Goal: Task Accomplishment & Management: Complete application form

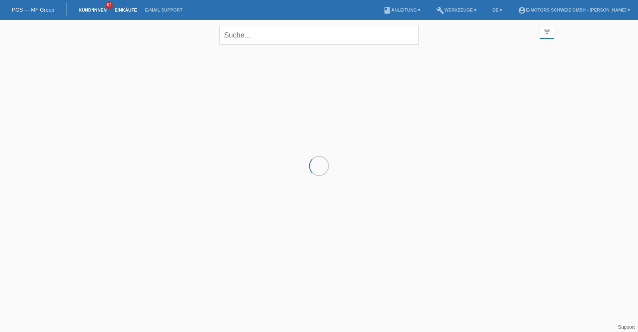
click at [124, 11] on link "Einkäufe" at bounding box center [125, 10] width 30 height 5
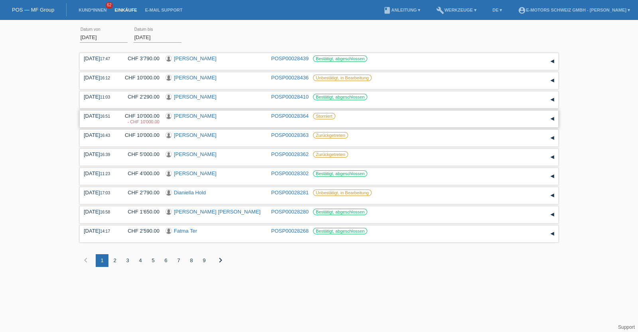
click at [191, 116] on link "[PERSON_NAME]" at bounding box center [195, 116] width 43 height 6
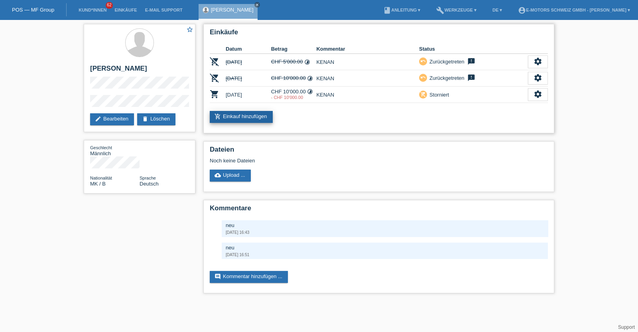
click at [251, 116] on link "add_shopping_cart Einkauf hinzufügen" at bounding box center [241, 117] width 63 height 12
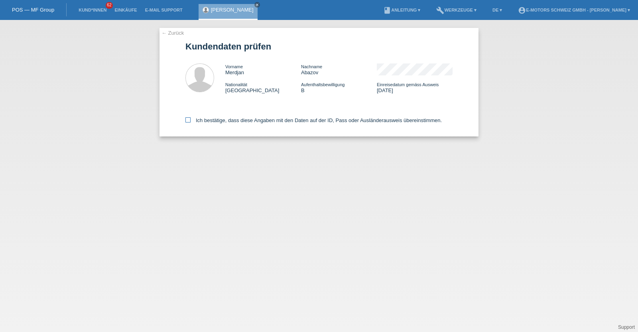
click at [242, 122] on label "Ich bestätige, dass diese Angaben mit den Daten auf der ID, Pass oder Ausländer…" at bounding box center [313, 120] width 256 height 6
click at [191, 122] on input "Ich bestätige, dass diese Angaben mit den Daten auf der ID, Pass oder Ausländer…" at bounding box center [187, 119] width 5 height 5
checkbox input "true"
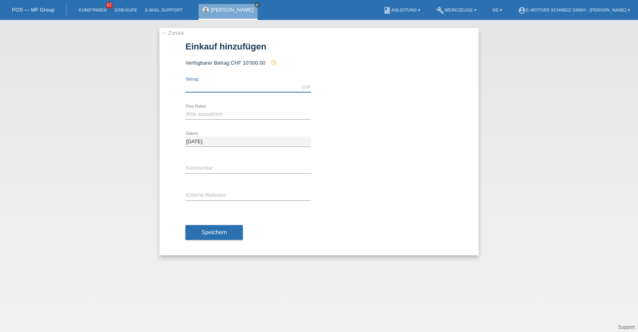
click at [247, 83] on input "text" at bounding box center [248, 87] width 126 height 10
type input "9500.00"
click at [207, 112] on select "Bitte auswählen 12 Raten 24 Raten 36 Raten 48 Raten" at bounding box center [248, 114] width 126 height 10
select select "216"
click at [185, 109] on select "Bitte auswählen 12 Raten 24 Raten 36 Raten 48 Raten" at bounding box center [248, 114] width 126 height 10
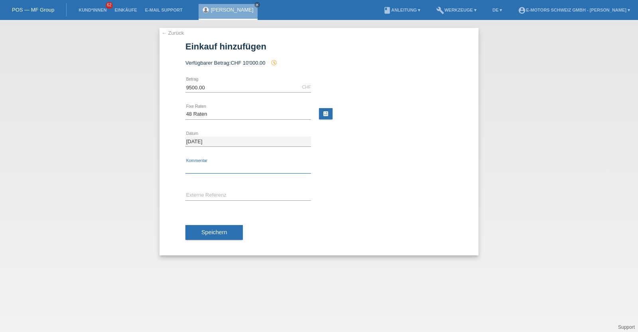
click at [202, 169] on input "text" at bounding box center [248, 169] width 126 height 10
type input "KENAN"
click at [203, 226] on button "Speichern" at bounding box center [213, 232] width 57 height 15
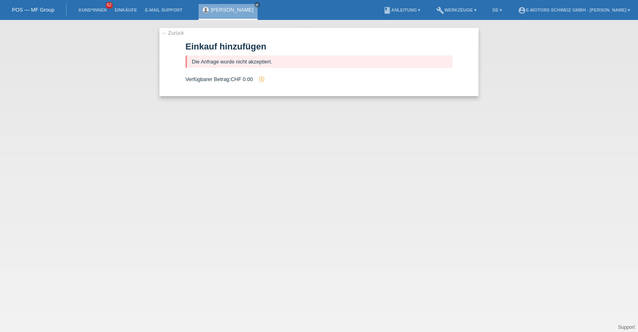
click at [223, 8] on link "[PERSON_NAME]" at bounding box center [232, 10] width 43 height 6
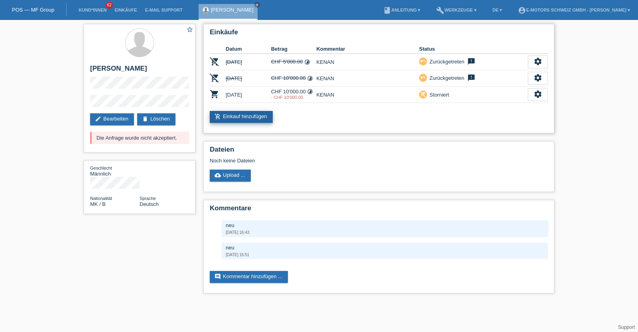
click at [245, 118] on link "add_shopping_cart Einkauf hinzufügen" at bounding box center [241, 117] width 63 height 12
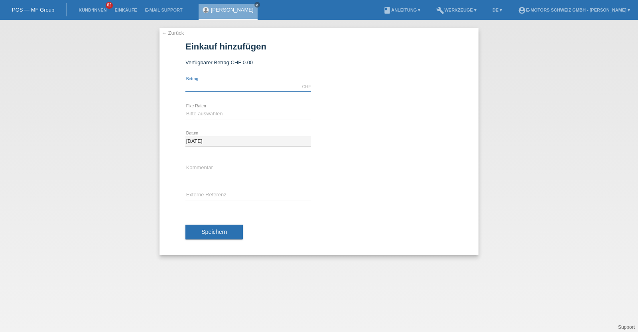
click at [230, 85] on input "text" at bounding box center [248, 87] width 126 height 10
type input "9500.00"
click at [215, 114] on select "Bitte auswählen 12 Raten 24 Raten 36 Raten 48 Raten" at bounding box center [248, 114] width 126 height 10
select select "216"
click at [185, 109] on select "Bitte auswählen 12 Raten 24 Raten 36 Raten 48 Raten" at bounding box center [248, 114] width 126 height 10
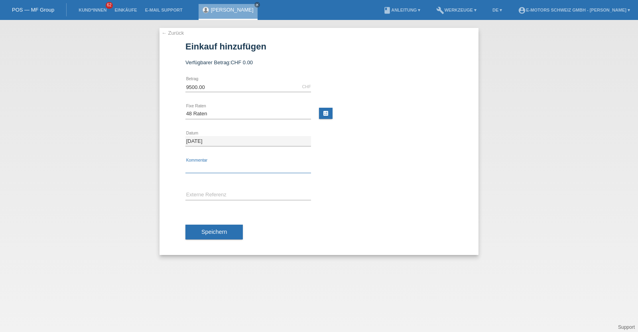
click at [207, 169] on input "text" at bounding box center [248, 168] width 126 height 10
type input "KENAN"
click at [212, 233] on span "Speichern" at bounding box center [214, 232] width 26 height 6
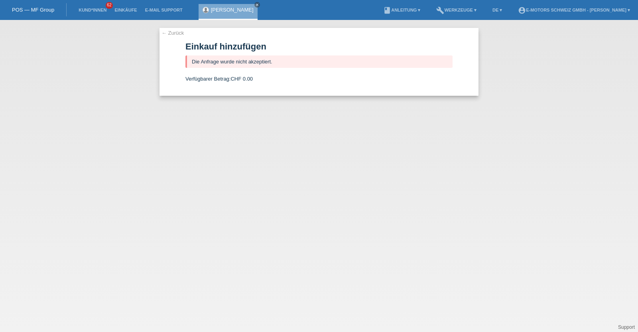
click at [215, 11] on link "[PERSON_NAME]" at bounding box center [232, 10] width 43 height 6
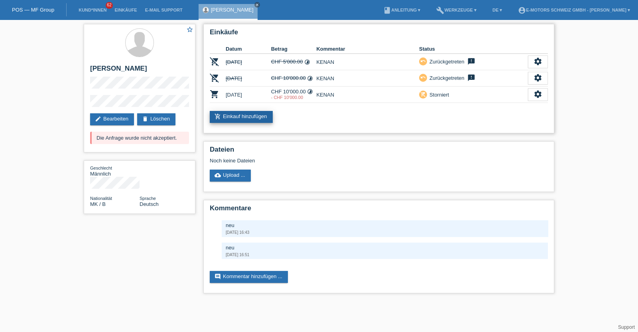
click at [254, 113] on link "add_shopping_cart Einkauf hinzufügen" at bounding box center [241, 117] width 63 height 12
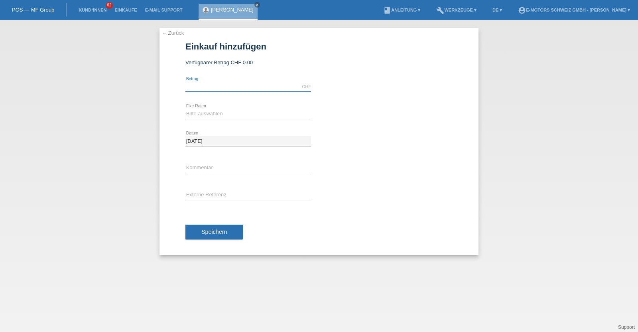
click at [218, 86] on input "text" at bounding box center [248, 87] width 126 height 10
type input "10000.00"
click at [217, 108] on div "Bitte auswählen 12 Raten 24 Raten 36 Raten 48 Raten error Fixe Raten" at bounding box center [248, 114] width 126 height 27
click at [205, 105] on div "Bitte auswählen 12 Raten 24 Raten 36 Raten 48 Raten error Fixe Raten" at bounding box center [248, 114] width 126 height 27
click at [209, 117] on select "Bitte auswählen 12 Raten 24 Raten 36 Raten 48 Raten" at bounding box center [248, 114] width 126 height 10
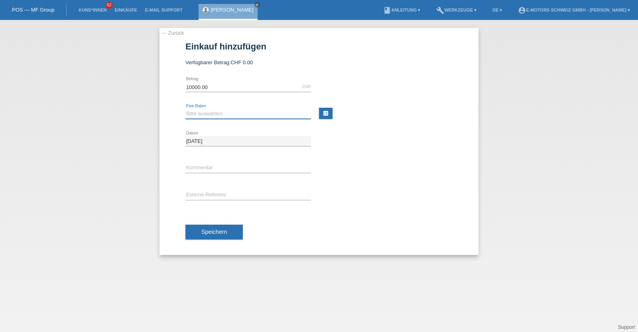
select select "216"
click at [185, 109] on select "Bitte auswählen 12 Raten 24 Raten 36 Raten 48 Raten" at bounding box center [248, 114] width 126 height 10
click at [215, 167] on input "text" at bounding box center [248, 168] width 126 height 10
type input "KENAN"
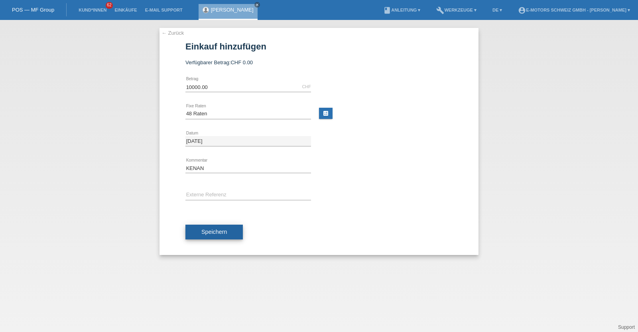
click at [217, 229] on span "Speichern" at bounding box center [214, 232] width 26 height 6
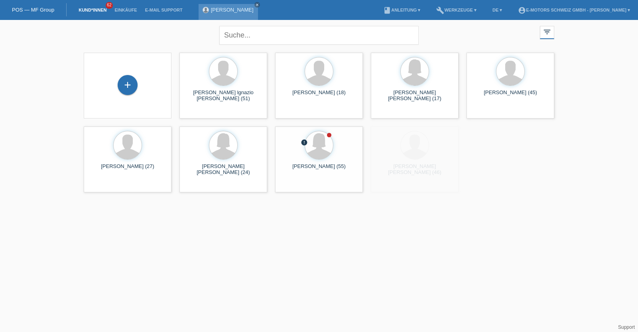
click at [222, 10] on link "[PERSON_NAME]" at bounding box center [232, 10] width 43 height 6
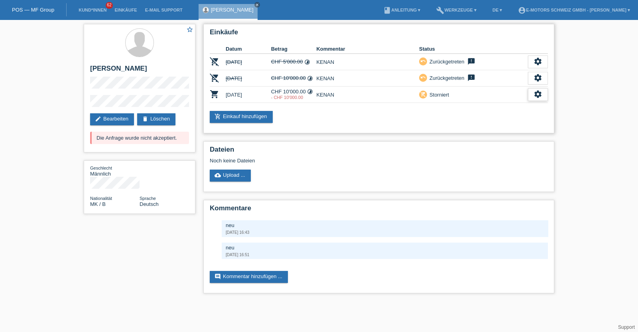
click at [539, 93] on icon "settings" at bounding box center [538, 94] width 9 height 9
click at [519, 107] on span "Anzeigen" at bounding box center [531, 106] width 24 height 10
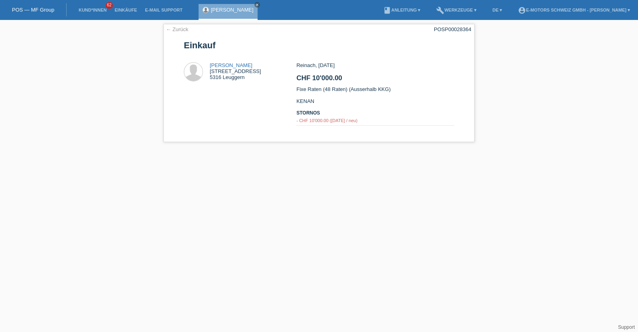
click at [219, 7] on link "[PERSON_NAME]" at bounding box center [232, 10] width 43 height 6
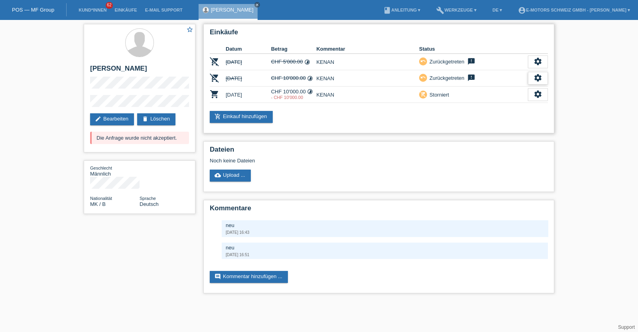
click at [541, 77] on icon "settings" at bounding box center [538, 77] width 9 height 9
click at [224, 120] on link "add_shopping_cart Einkauf hinzufügen" at bounding box center [241, 117] width 63 height 12
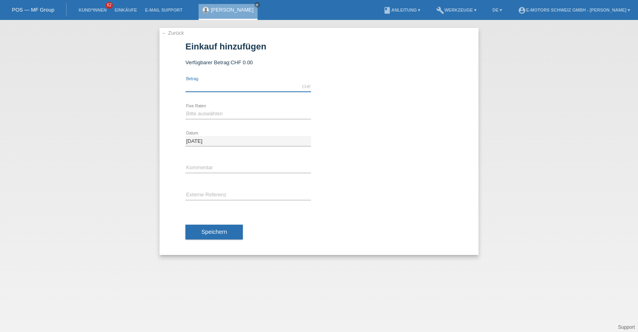
click at [210, 84] on input "text" at bounding box center [248, 87] width 126 height 10
type input "10000.00"
click at [221, 112] on select "Bitte auswählen 12 Raten 24 Raten 36 Raten 48 Raten" at bounding box center [248, 114] width 126 height 10
select select "214"
click at [185, 109] on select "Bitte auswählen 12 Raten 24 Raten 36 Raten 48 Raten" at bounding box center [248, 114] width 126 height 10
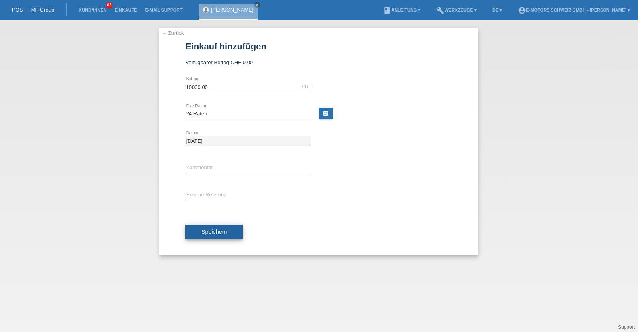
click at [218, 234] on span "Speichern" at bounding box center [214, 232] width 26 height 6
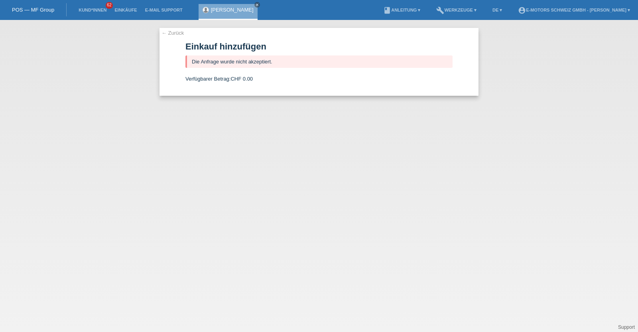
click at [226, 12] on link "[PERSON_NAME]" at bounding box center [232, 10] width 43 height 6
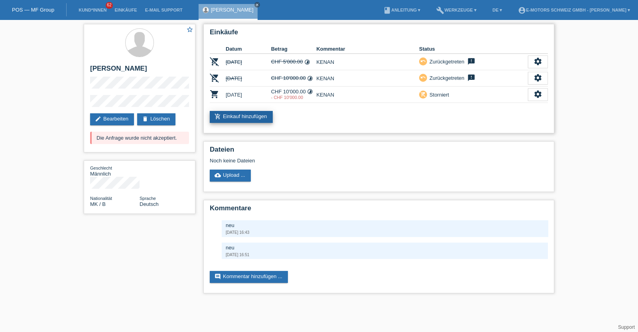
click at [249, 116] on link "add_shopping_cart Einkauf hinzufügen" at bounding box center [241, 117] width 63 height 12
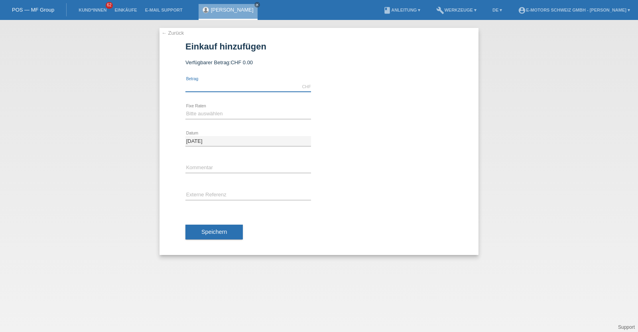
click at [236, 87] on input "text" at bounding box center [248, 87] width 126 height 10
type input "9500.00"
click at [206, 114] on select "Bitte auswählen 12 Raten 24 Raten 36 Raten 48 Raten" at bounding box center [248, 114] width 126 height 10
select select "216"
click at [185, 109] on select "Bitte auswählen 12 Raten 24 Raten 36 Raten 48 Raten" at bounding box center [248, 114] width 126 height 10
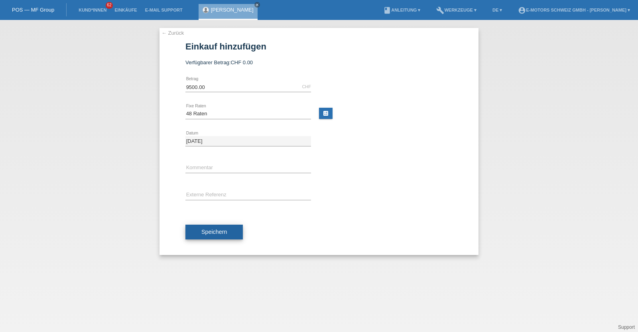
click at [213, 225] on button "Speichern" at bounding box center [213, 232] width 57 height 15
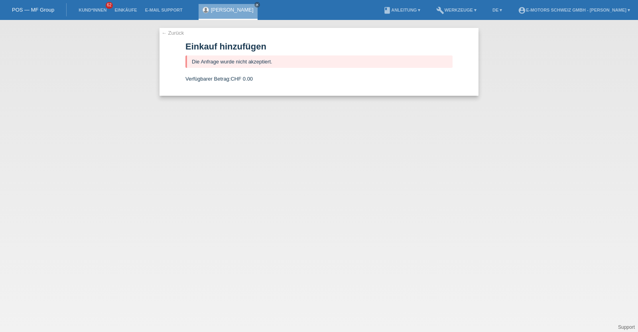
click at [225, 7] on link "[PERSON_NAME]" at bounding box center [232, 10] width 43 height 6
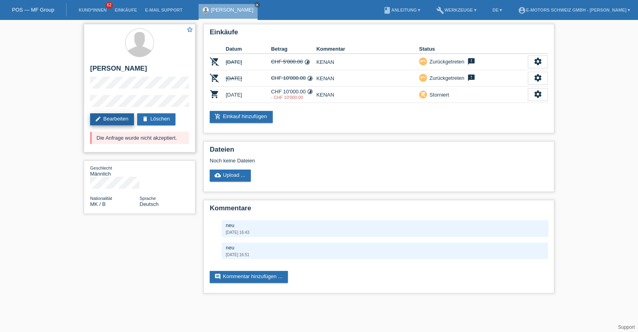
click at [114, 116] on link "edit Bearbeiten" at bounding box center [112, 119] width 44 height 12
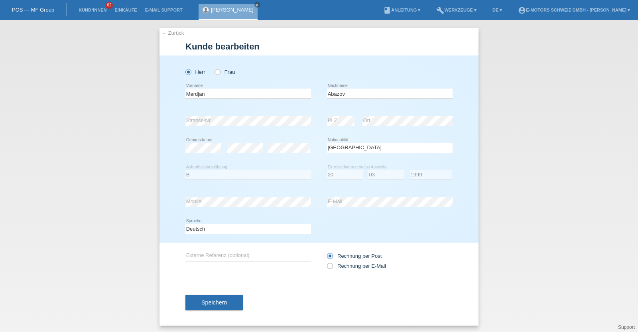
select select "MK"
select select "B"
select select "20"
select select "03"
select select "1999"
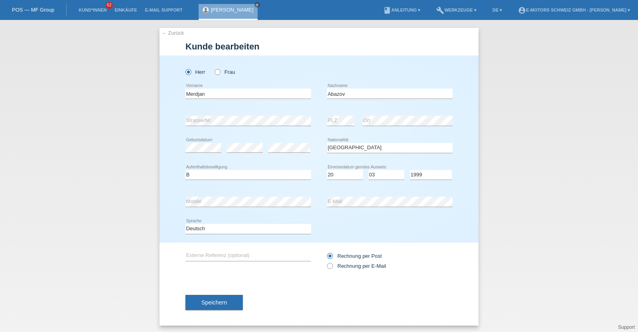
click at [229, 10] on link "[PERSON_NAME]" at bounding box center [232, 10] width 43 height 6
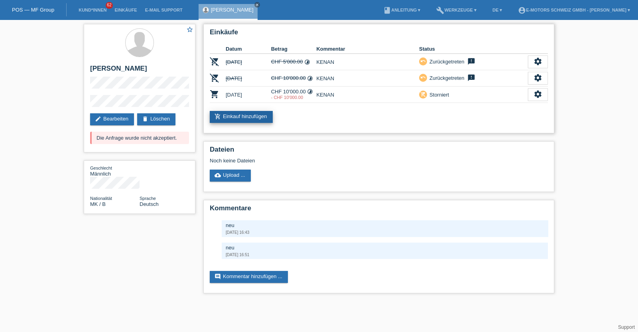
click at [254, 117] on link "add_shopping_cart Einkauf hinzufügen" at bounding box center [241, 117] width 63 height 12
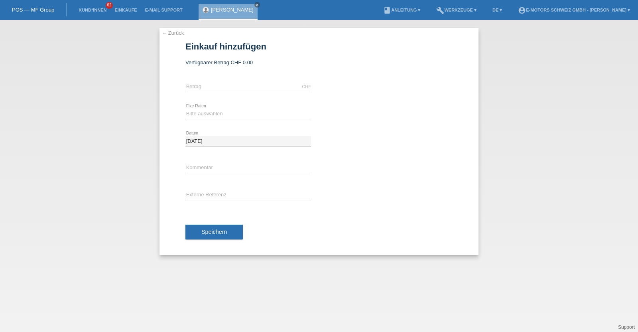
click at [229, 8] on link "[PERSON_NAME]" at bounding box center [232, 10] width 43 height 6
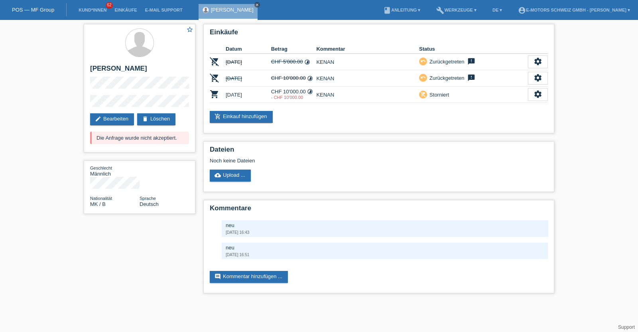
click at [255, 3] on icon "close" at bounding box center [257, 5] width 4 height 4
click at [88, 6] on li "Kund*innen 62" at bounding box center [93, 10] width 36 height 20
click at [87, 10] on link "Kund*innen" at bounding box center [93, 10] width 36 height 5
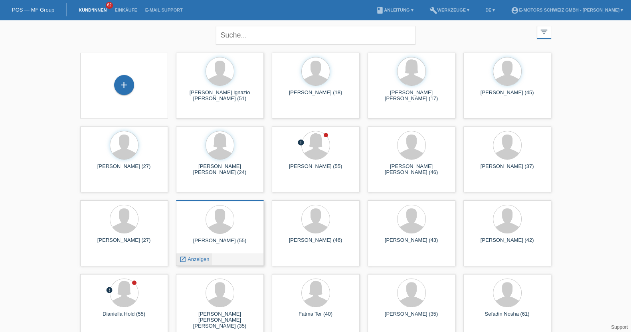
click at [199, 258] on span "Anzeigen" at bounding box center [198, 259] width 22 height 6
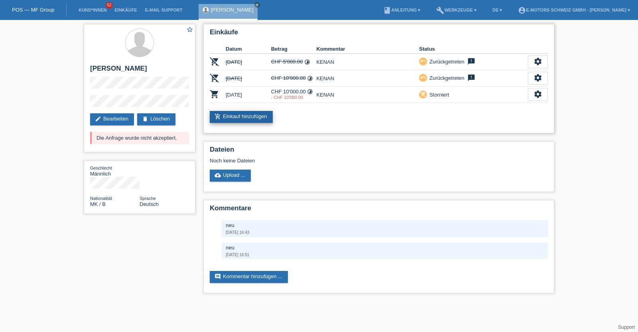
click at [250, 118] on link "add_shopping_cart Einkauf hinzufügen" at bounding box center [241, 117] width 63 height 12
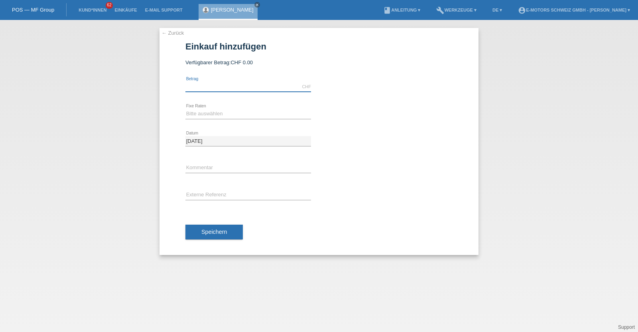
click at [223, 86] on input "text" at bounding box center [248, 87] width 126 height 10
type input "9500.00"
click at [203, 111] on select "Bitte auswählen 12 Raten 24 Raten 36 Raten 48 Raten" at bounding box center [248, 114] width 126 height 10
select select "216"
click at [185, 109] on select "Bitte auswählen 12 Raten 24 Raten 36 Raten 48 Raten" at bounding box center [248, 114] width 126 height 10
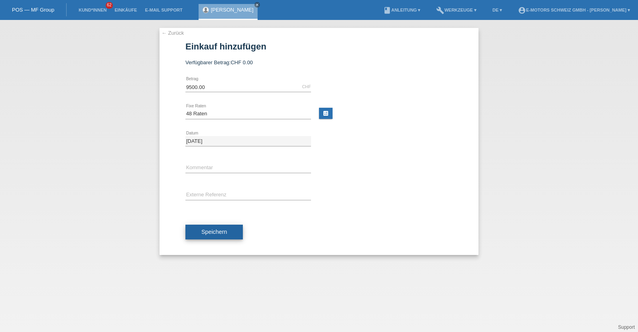
click at [224, 229] on span "Speichern" at bounding box center [214, 232] width 26 height 6
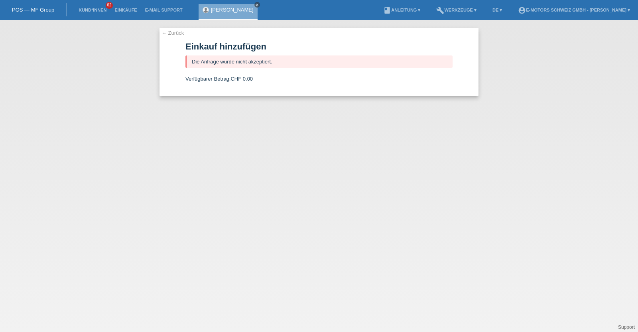
click at [255, 4] on icon "close" at bounding box center [257, 5] width 4 height 4
click at [92, 9] on link "Kund*innen" at bounding box center [93, 10] width 36 height 5
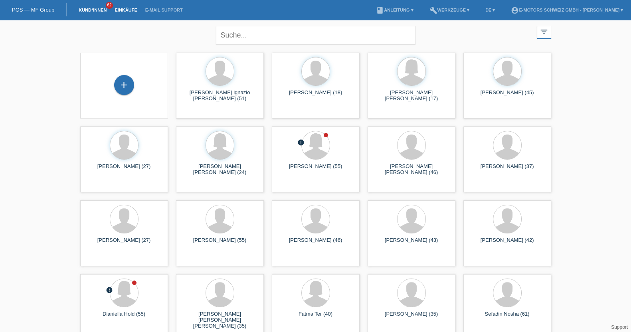
click at [126, 11] on link "Einkäufe" at bounding box center [125, 10] width 30 height 5
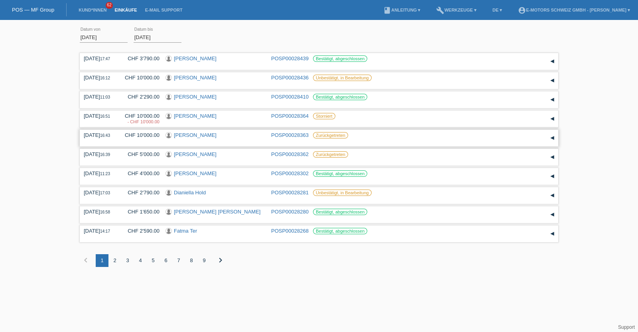
click at [184, 136] on link "[PERSON_NAME]" at bounding box center [195, 135] width 43 height 6
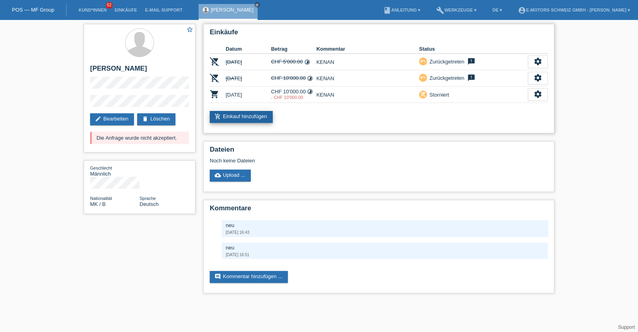
click at [230, 118] on link "add_shopping_cart Einkauf hinzufügen" at bounding box center [241, 117] width 63 height 12
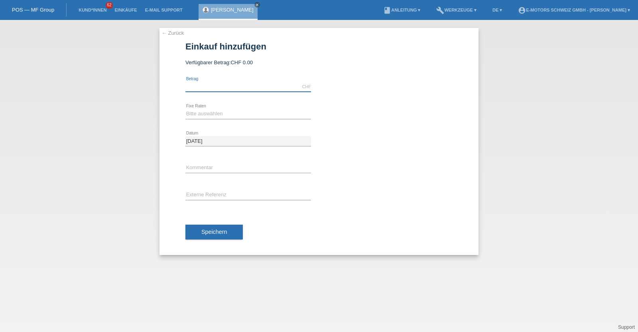
click at [204, 85] on input "text" at bounding box center [248, 87] width 126 height 10
type input "10000.00"
click at [195, 108] on div "Bitte auswählen 12 Raten 24 Raten 36 Raten 48 Raten error Fixe Raten" at bounding box center [248, 114] width 126 height 27
click at [203, 116] on select "Bitte auswählen 12 Raten 24 Raten 36 Raten 48 Raten" at bounding box center [248, 114] width 126 height 10
select select "216"
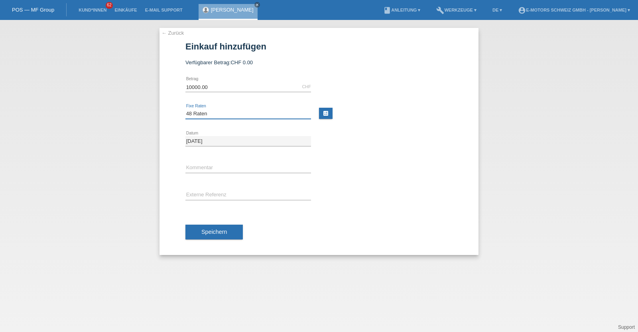
click at [185, 109] on select "Bitte auswählen 12 Raten 24 Raten 36 Raten 48 Raten" at bounding box center [248, 114] width 126 height 10
click at [204, 235] on button "Speichern" at bounding box center [213, 232] width 57 height 15
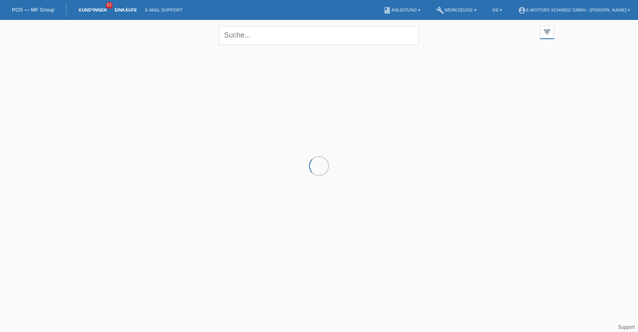
click at [126, 10] on link "Einkäufe" at bounding box center [125, 10] width 30 height 5
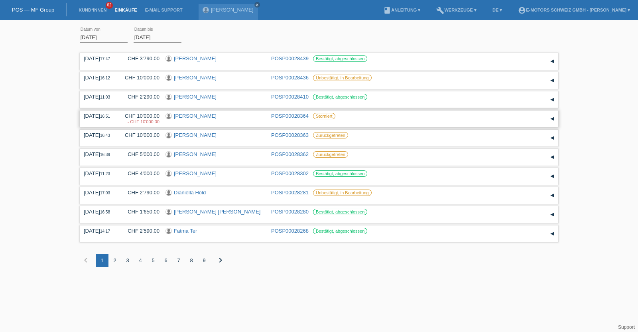
click at [188, 115] on link "[PERSON_NAME]" at bounding box center [195, 116] width 43 height 6
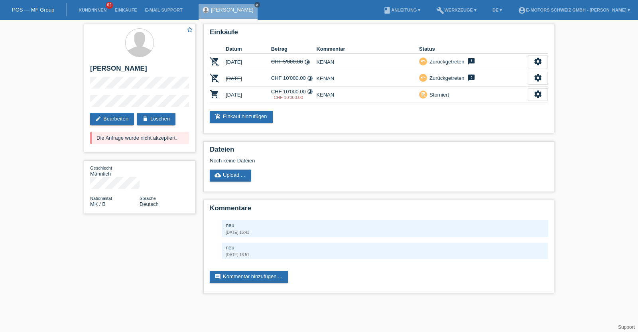
click at [255, 6] on icon "close" at bounding box center [257, 5] width 4 height 4
click at [95, 9] on link "Kund*innen" at bounding box center [93, 10] width 36 height 5
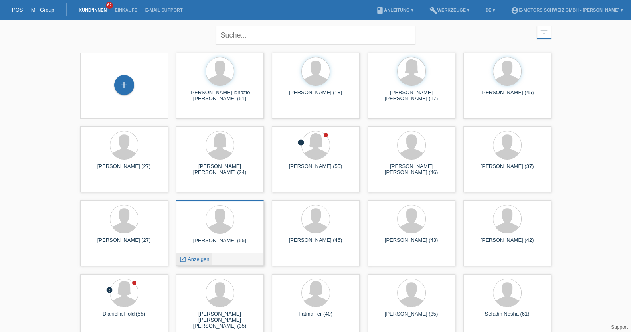
click at [197, 260] on span "Anzeigen" at bounding box center [198, 259] width 22 height 6
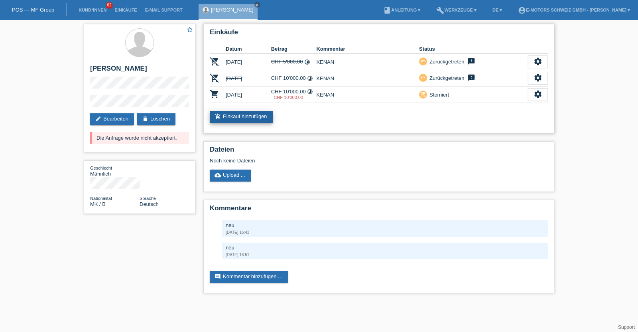
click at [240, 115] on link "add_shopping_cart Einkauf hinzufügen" at bounding box center [241, 117] width 63 height 12
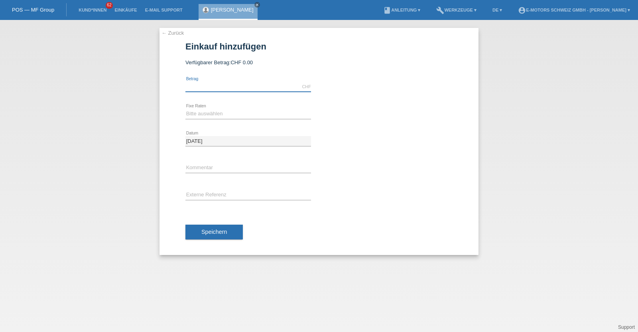
click at [227, 87] on input "text" at bounding box center [248, 87] width 126 height 10
type input "9500.00"
click at [201, 111] on select "Bitte auswählen 12 Raten 24 Raten 36 Raten 48 Raten" at bounding box center [248, 114] width 126 height 10
select select "216"
click at [185, 109] on select "Bitte auswählen 12 Raten 24 Raten 36 Raten 48 Raten" at bounding box center [248, 114] width 126 height 10
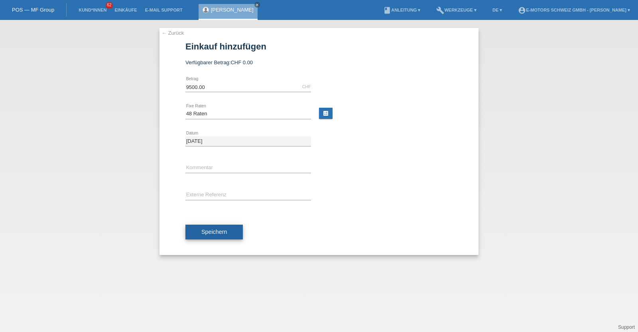
click at [223, 236] on button "Speichern" at bounding box center [213, 232] width 57 height 15
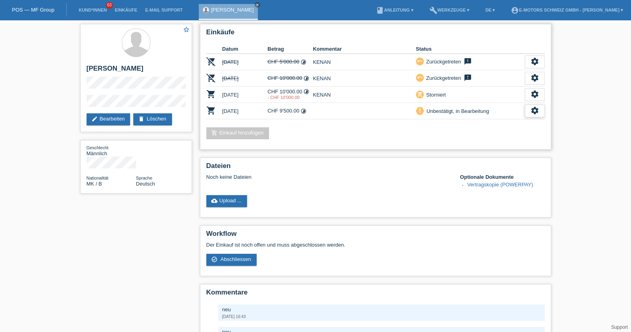
click at [534, 112] on icon "settings" at bounding box center [534, 110] width 9 height 9
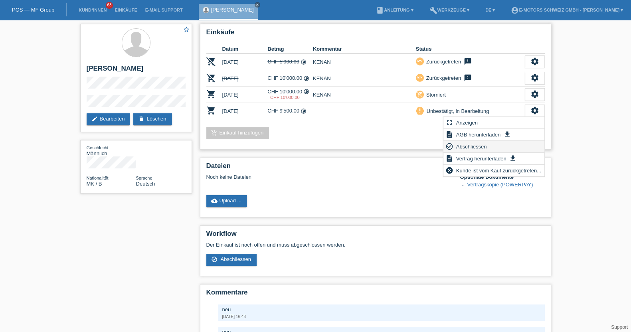
click at [476, 146] on span "Abschliessen" at bounding box center [471, 147] width 33 height 10
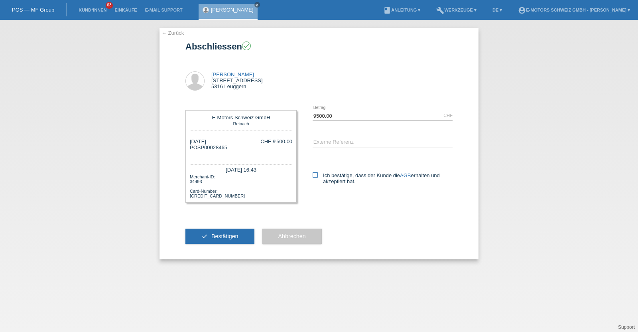
click at [316, 174] on icon at bounding box center [315, 174] width 5 height 5
click at [316, 174] on input "Ich bestätige, dass der Kunde die AGB erhalten und akzeptiert hat." at bounding box center [315, 174] width 5 height 5
checkbox input "true"
click at [237, 235] on span "Bestätigen" at bounding box center [224, 236] width 27 height 6
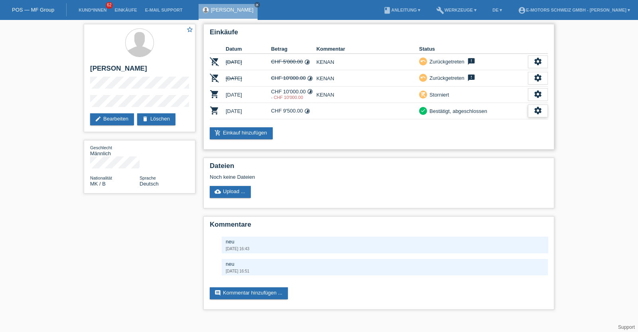
click at [541, 108] on icon "settings" at bounding box center [538, 110] width 9 height 9
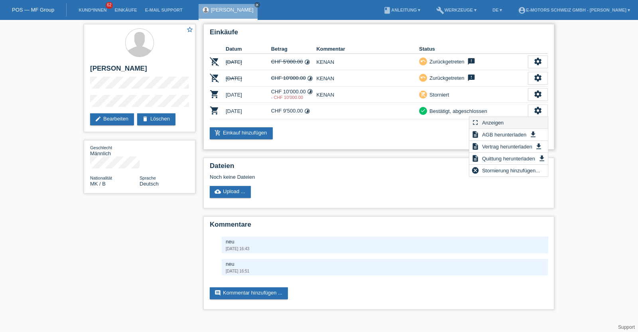
click at [498, 120] on span "Anzeigen" at bounding box center [493, 123] width 24 height 10
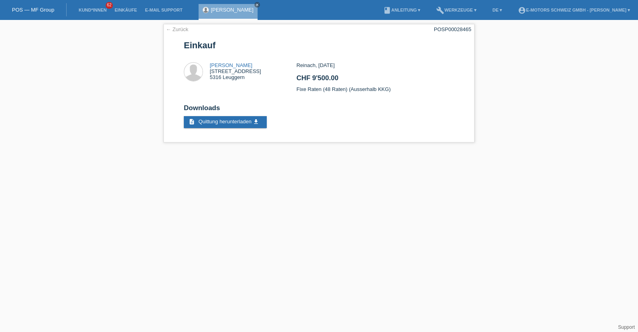
click at [230, 10] on link "[PERSON_NAME]" at bounding box center [232, 10] width 43 height 6
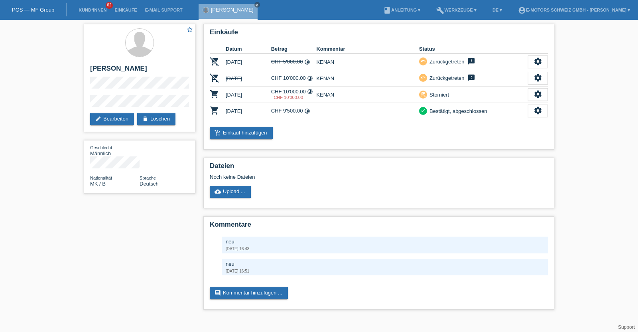
click at [204, 10] on div at bounding box center [206, 10] width 6 height 6
click at [216, 11] on link "[PERSON_NAME]" at bounding box center [232, 10] width 43 height 6
